Goal: Use online tool/utility: Utilize a website feature to perform a specific function

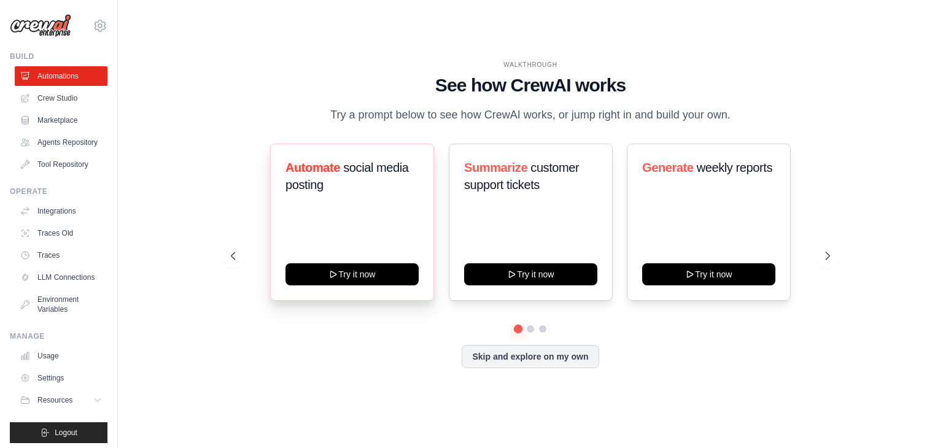
click at [390, 180] on h3 "Automate social media posting" at bounding box center [351, 176] width 133 height 34
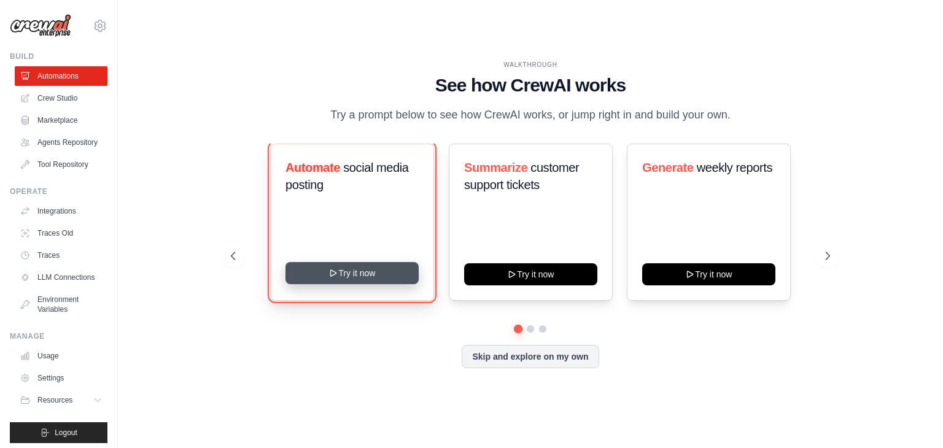
click at [356, 278] on button "Try it now" at bounding box center [351, 273] width 133 height 22
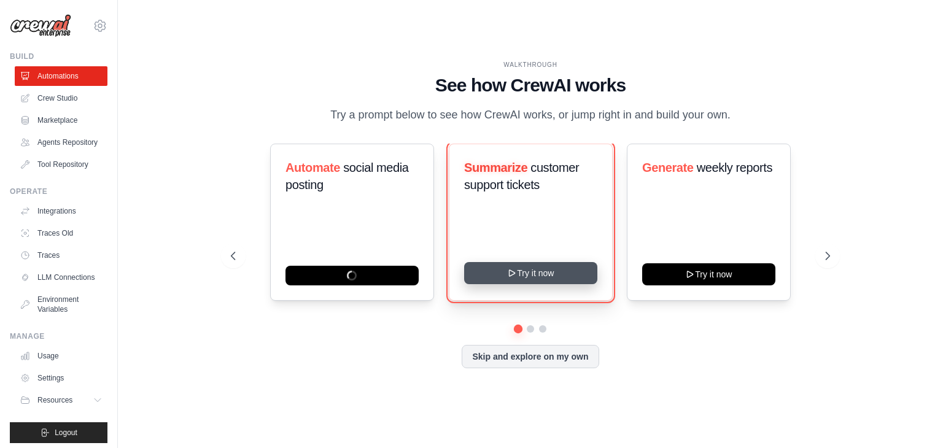
click at [518, 276] on button "Try it now" at bounding box center [530, 273] width 133 height 22
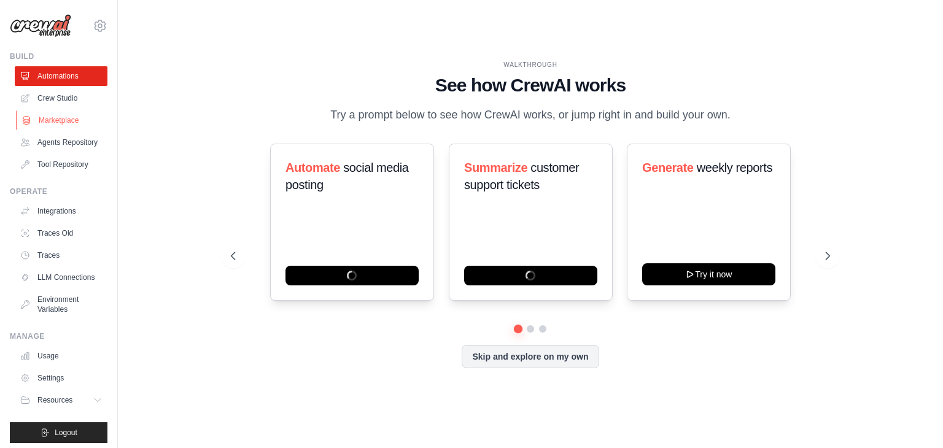
click at [76, 123] on link "Marketplace" at bounding box center [62, 120] width 93 height 20
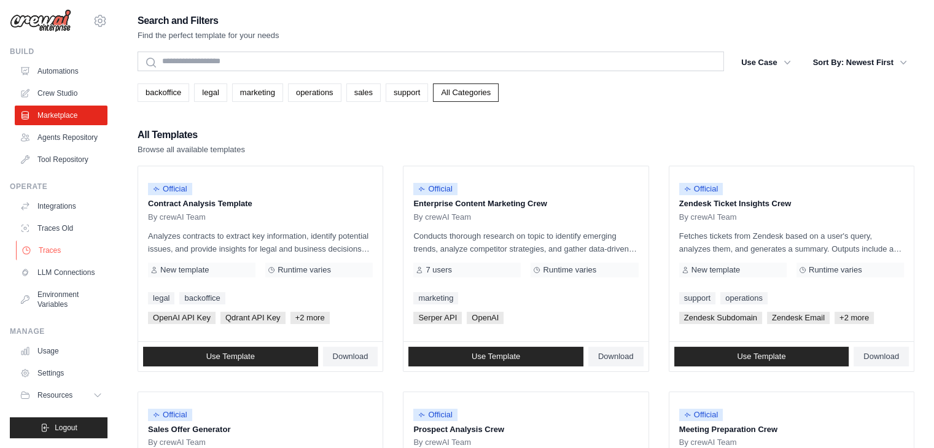
scroll to position [25, 0]
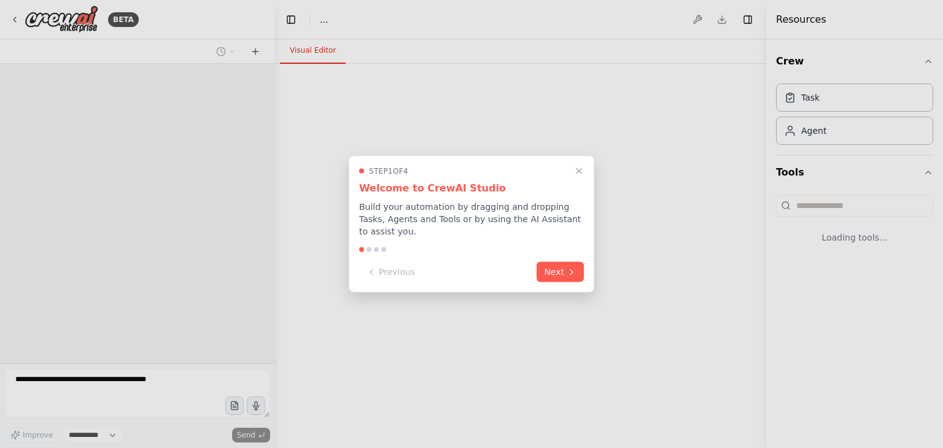
select select "****"
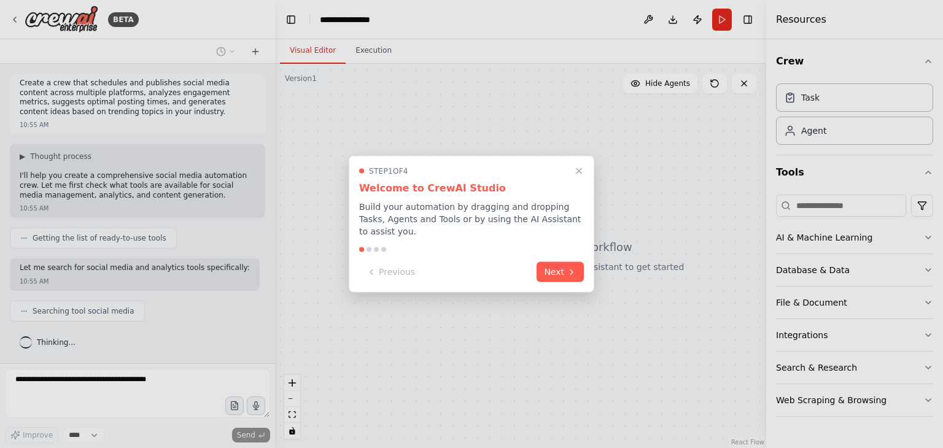
scroll to position [29, 0]
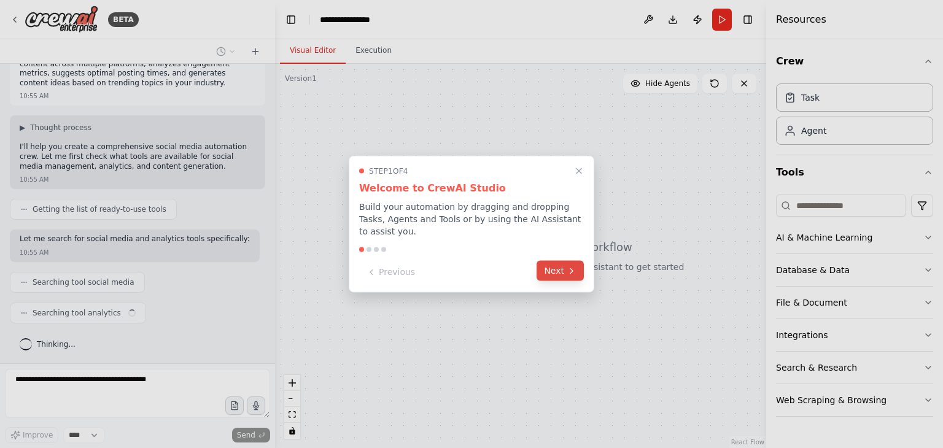
click at [575, 268] on icon at bounding box center [572, 271] width 10 height 10
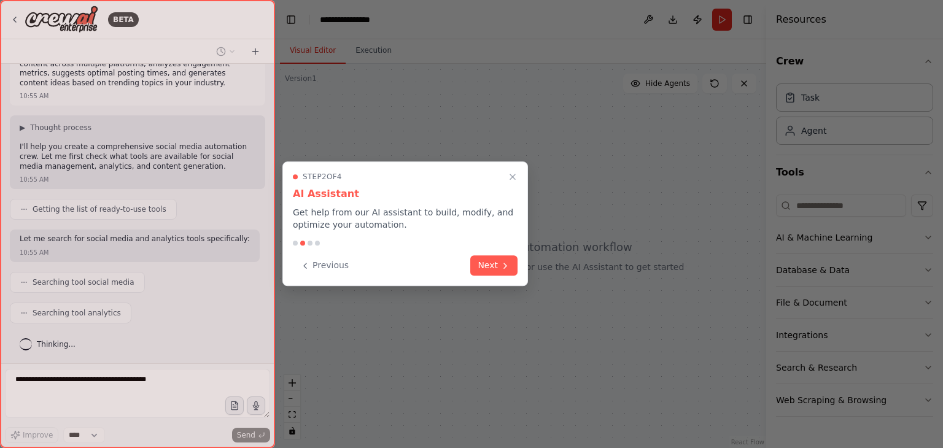
scroll to position [59, 0]
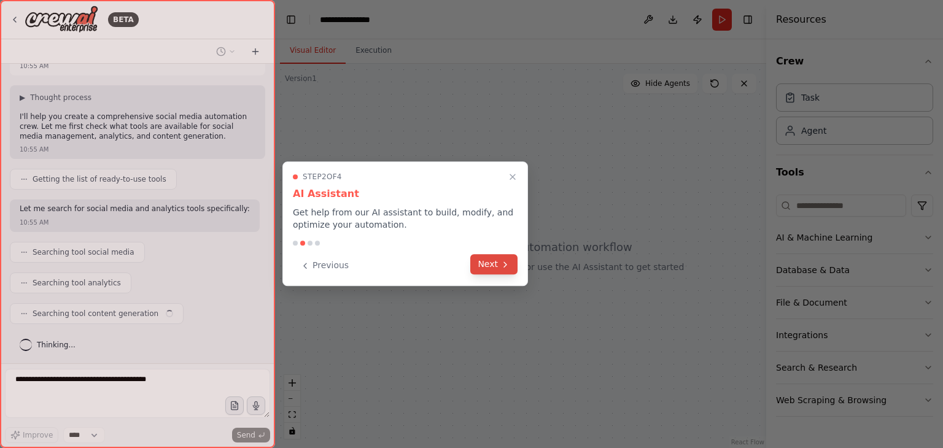
click at [503, 265] on icon at bounding box center [505, 265] width 10 height 10
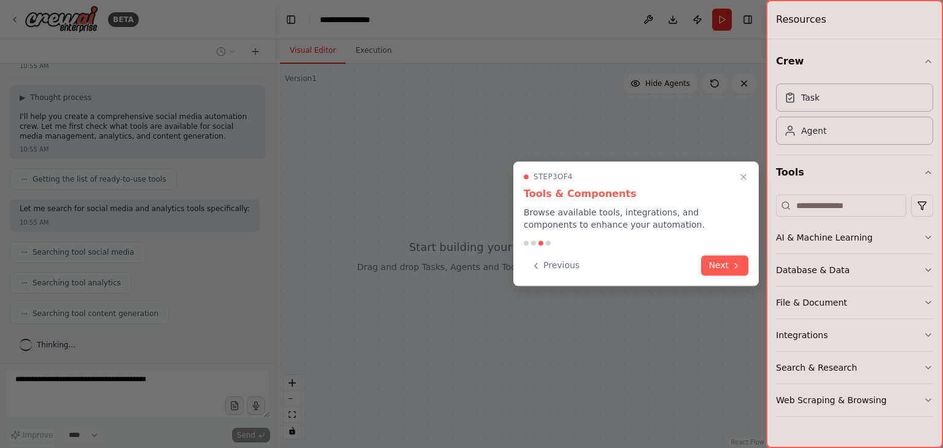
scroll to position [90, 0]
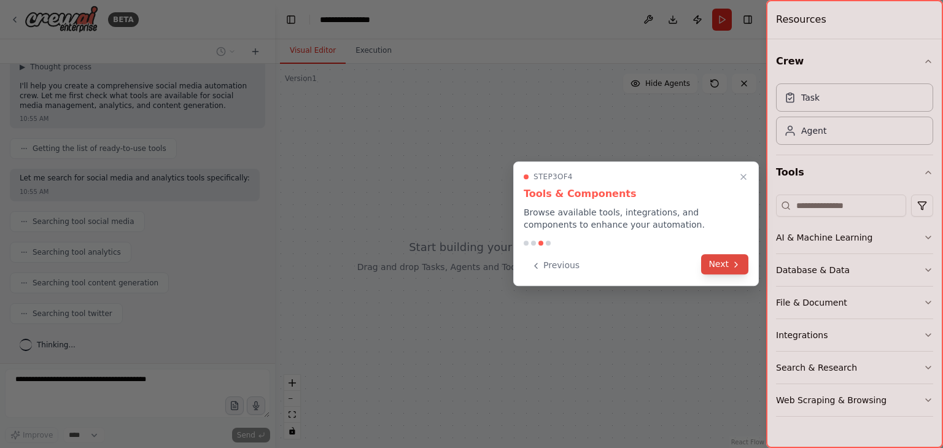
click at [724, 265] on button "Next" at bounding box center [724, 264] width 47 height 20
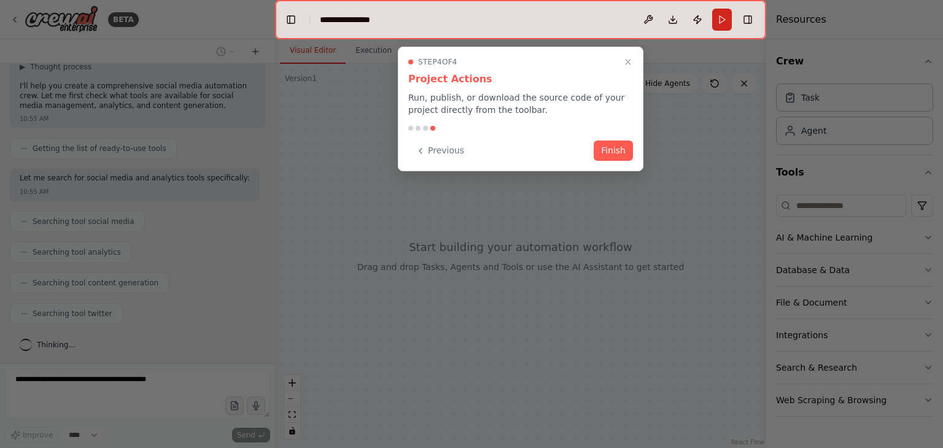
scroll to position [120, 0]
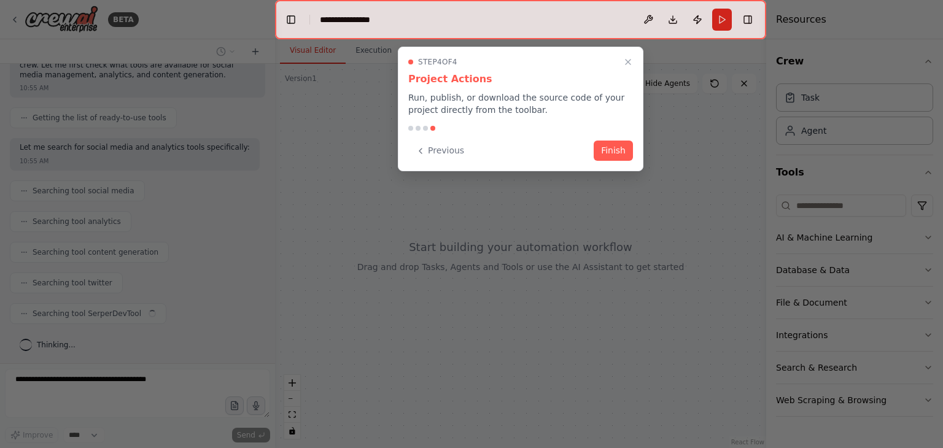
click at [606, 152] on button "Finish" at bounding box center [613, 151] width 39 height 20
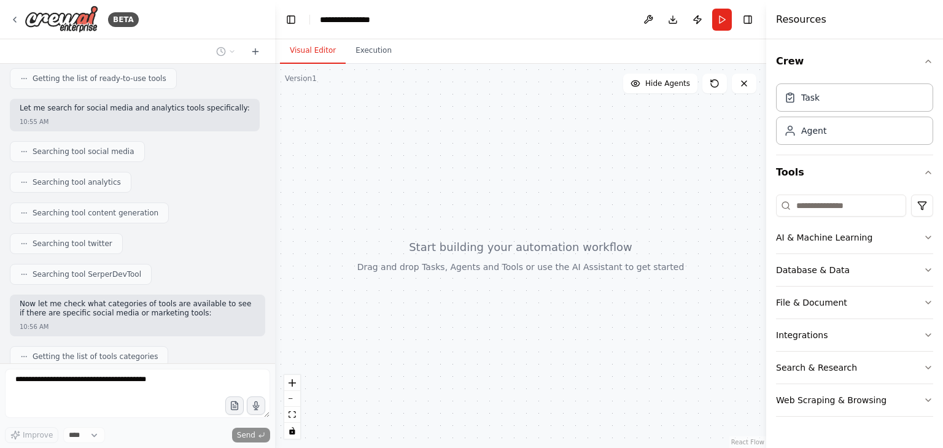
scroll to position [233, 0]
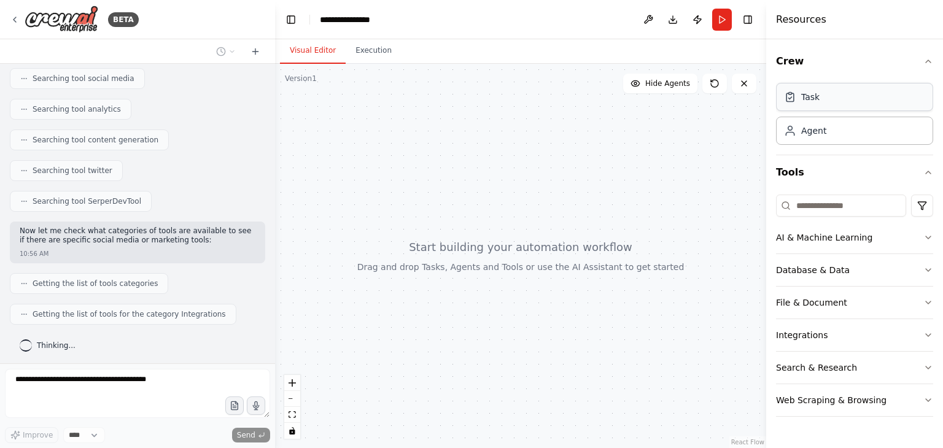
click at [827, 108] on div "Task" at bounding box center [854, 97] width 157 height 28
click at [862, 237] on div "AI & Machine Learning" at bounding box center [824, 237] width 96 height 12
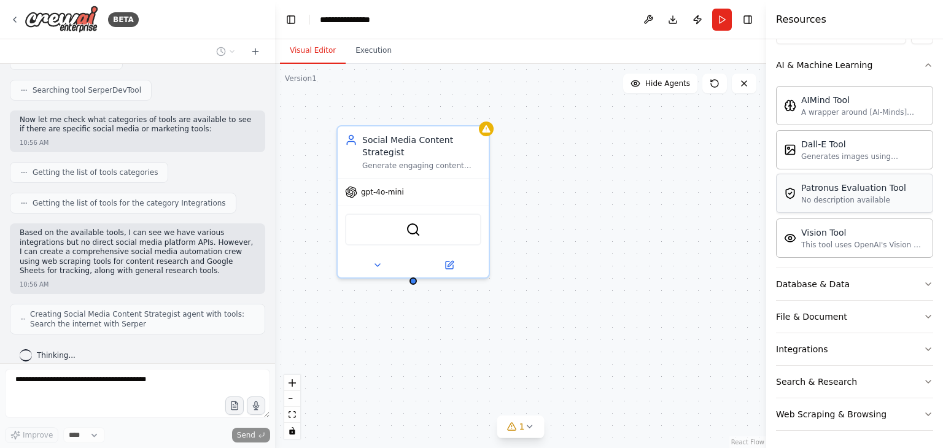
scroll to position [354, 0]
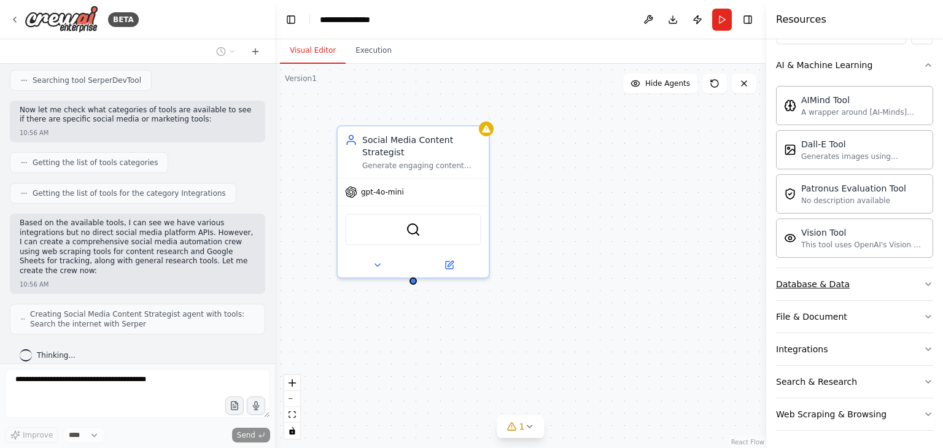
click at [867, 277] on button "Database & Data" at bounding box center [854, 284] width 157 height 32
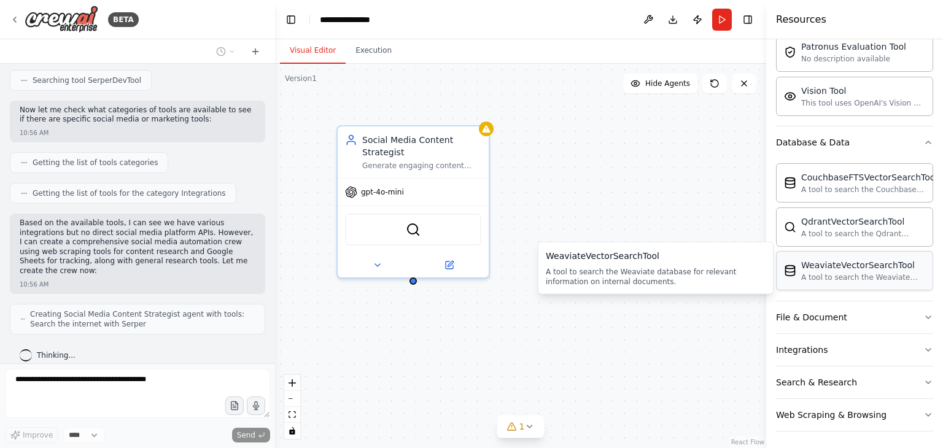
scroll to position [393, 0]
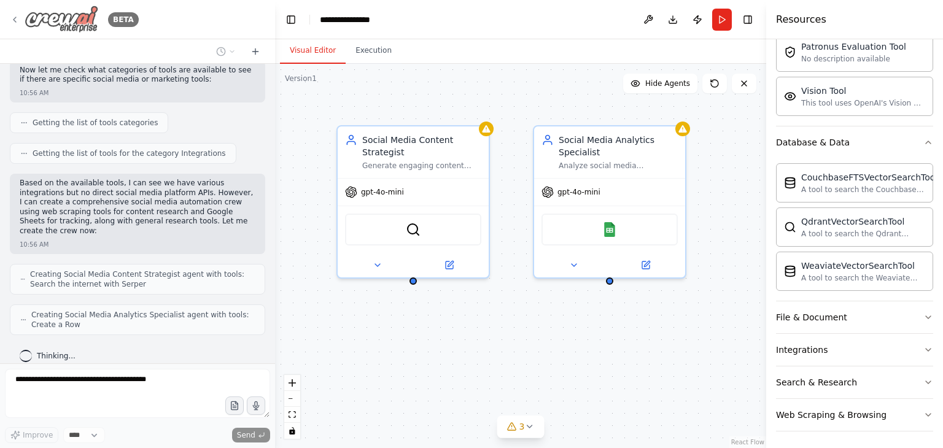
click at [11, 21] on icon at bounding box center [15, 20] width 10 height 10
